Goal: Complete application form

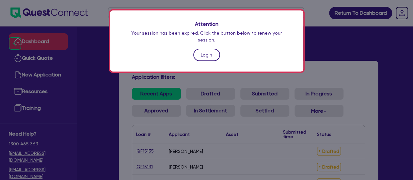
click at [208, 49] on link "Login" at bounding box center [206, 55] width 27 height 12
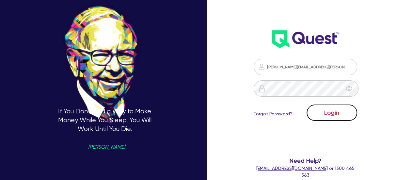
click at [319, 108] on button "Login" at bounding box center [332, 112] width 51 height 16
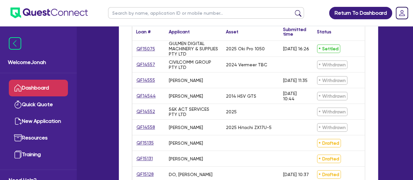
scroll to position [148, 0]
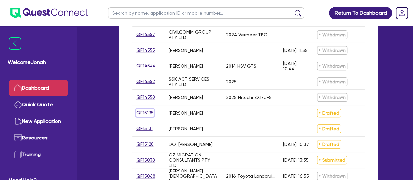
click at [144, 111] on link "QF15135" at bounding box center [145, 113] width 18 height 8
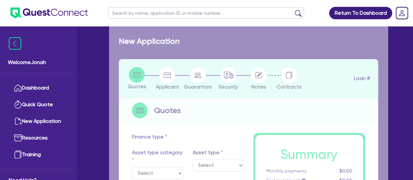
type input "100,000"
type input "5"
type input "5,032.73"
radio input "true"
type input "10"
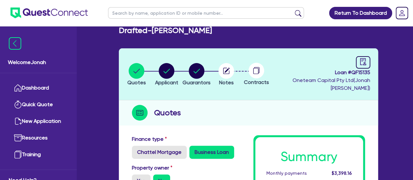
scroll to position [9, 0]
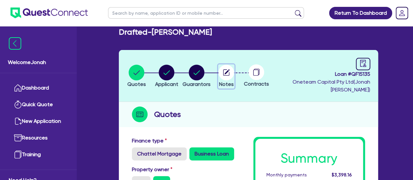
click at [233, 73] on circle "button" at bounding box center [226, 73] width 16 height 16
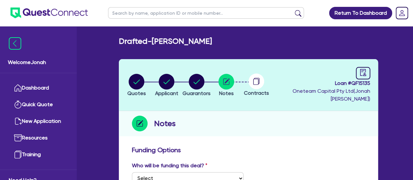
click at [264, 74] on icon at bounding box center [256, 81] width 16 height 16
click at [204, 85] on circle "button" at bounding box center [197, 82] width 16 height 16
select select "MR"
select select "WA"
select select "SINGLE"
